Goal: Book appointment/travel/reservation

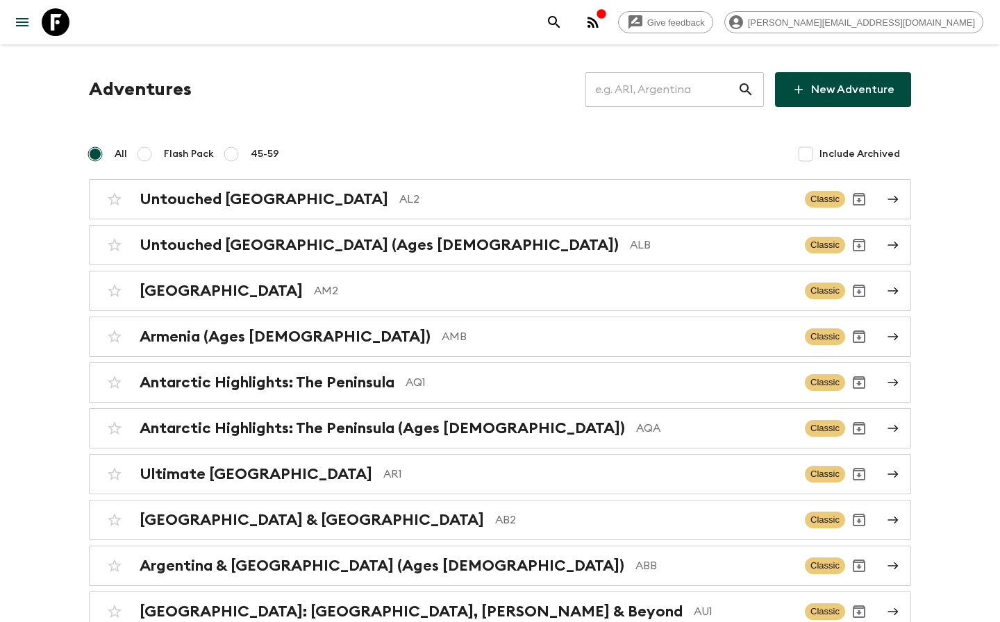
click at [645, 83] on input "text" at bounding box center [661, 89] width 152 height 39
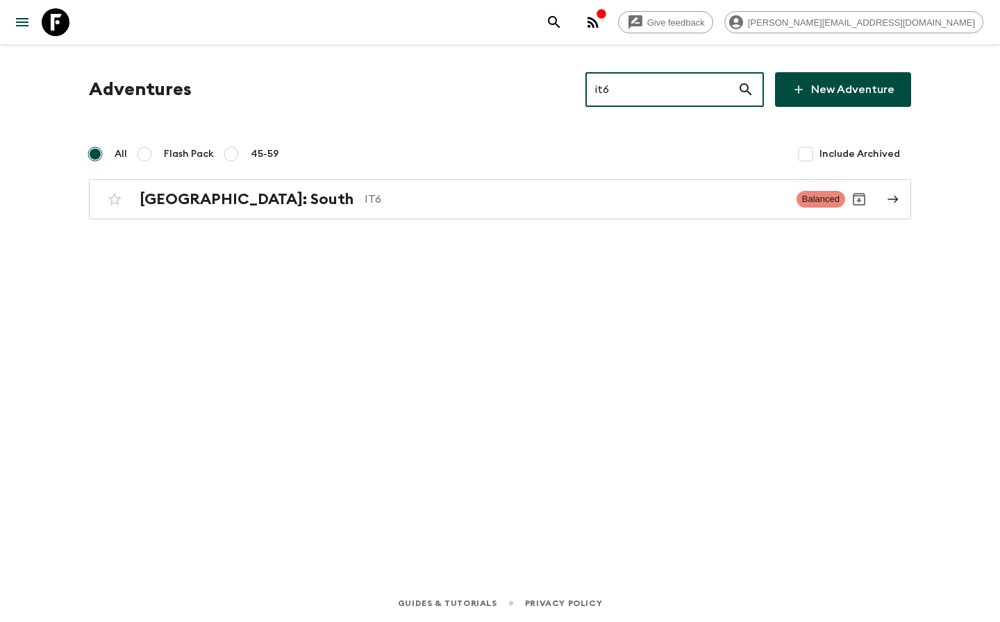
type input "it6"
click at [165, 241] on div "Adventures it6 ​ New Adventure All Flash Pack 45-59 Include Archived [GEOGRAPHI…" at bounding box center [500, 294] width 889 height 501
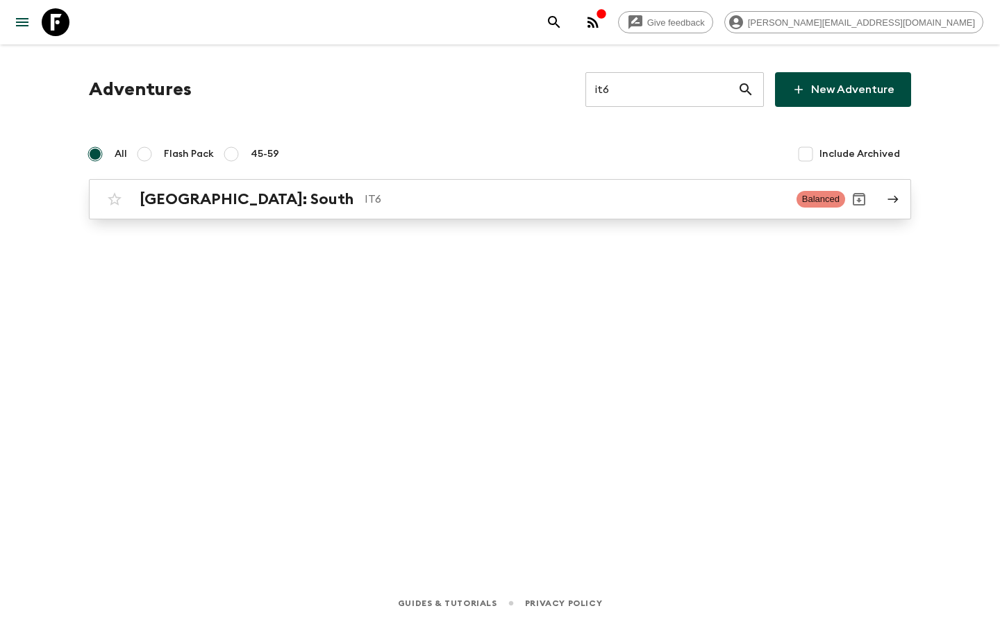
click at [183, 198] on h2 "[GEOGRAPHIC_DATA]: South" at bounding box center [247, 199] width 214 height 18
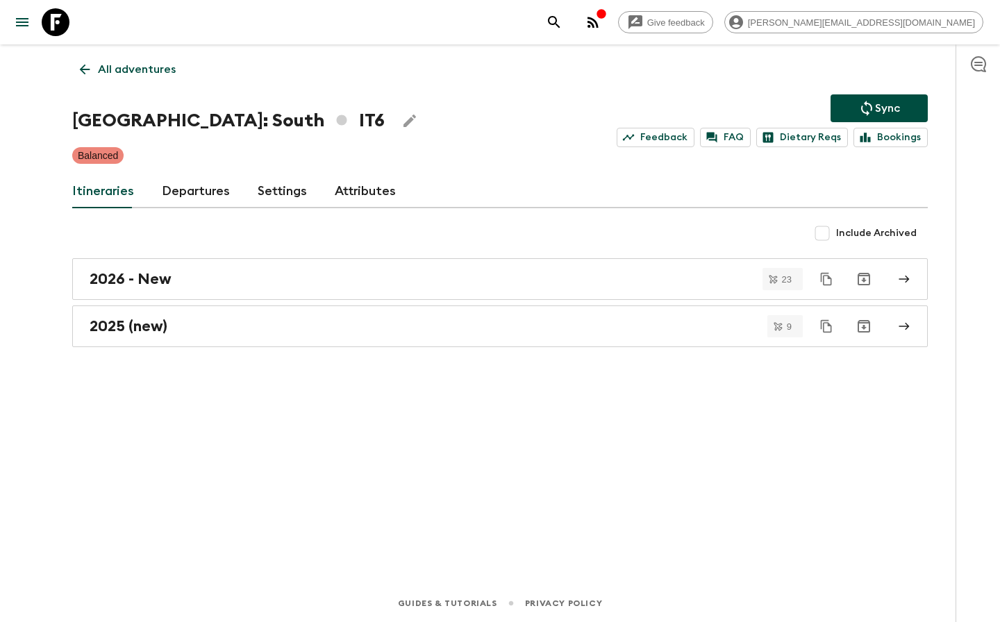
click at [183, 198] on link "Departures" at bounding box center [196, 191] width 68 height 33
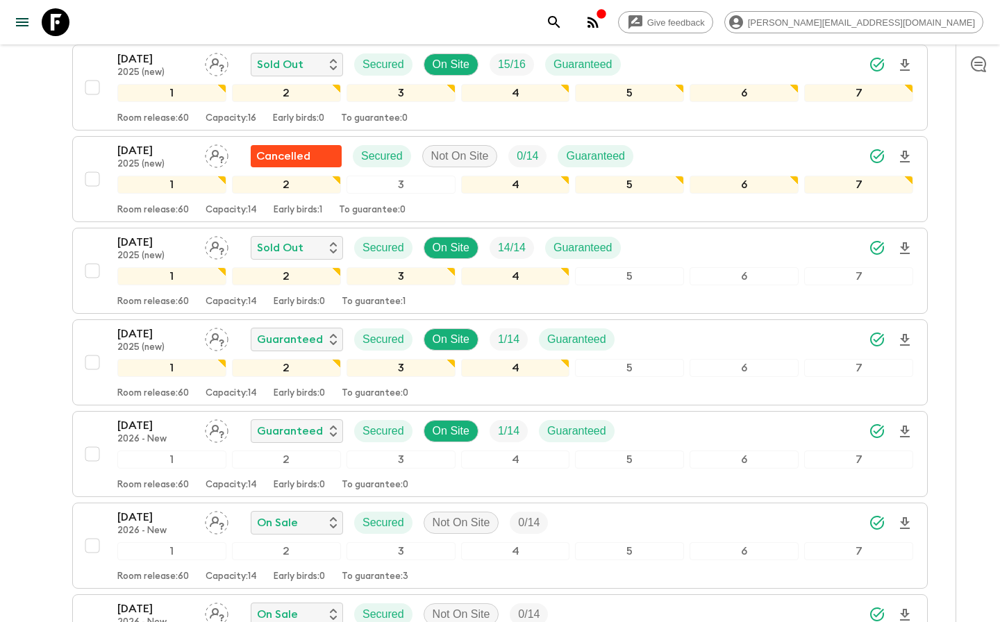
scroll to position [727, 0]
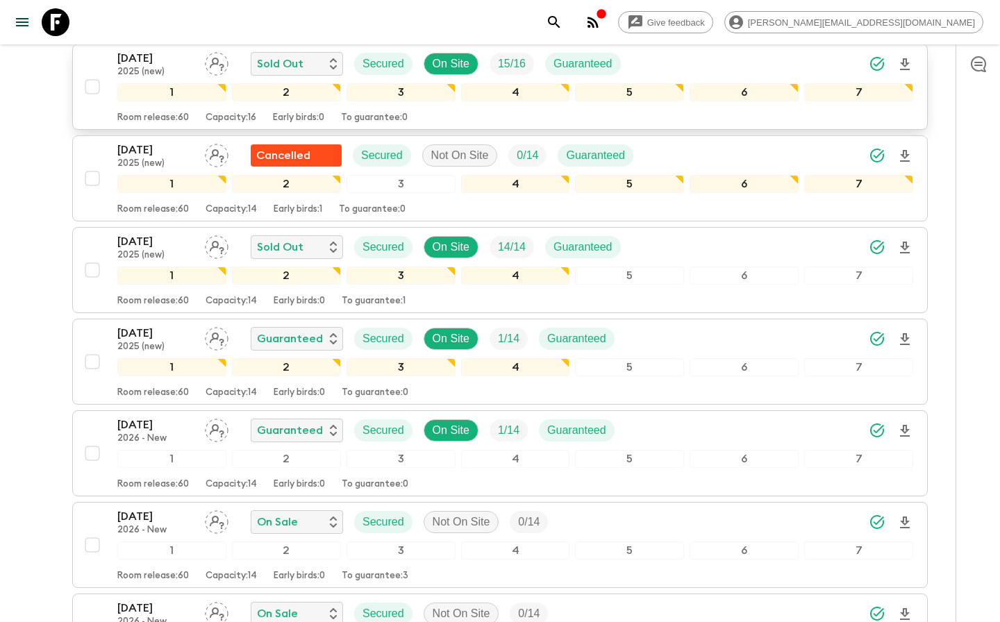
click at [150, 76] on p "2025 (new)" at bounding box center [155, 72] width 76 height 11
